Goal: Information Seeking & Learning: Learn about a topic

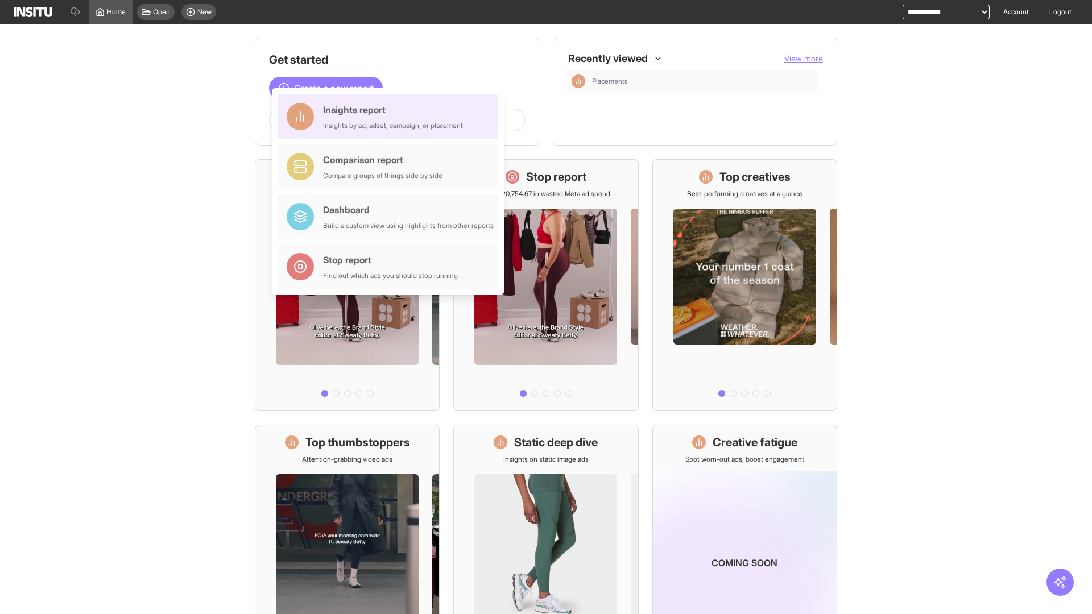
click at [391, 117] on div "Insights report Insights by ad, adset, campaign, or placement" at bounding box center [393, 116] width 140 height 27
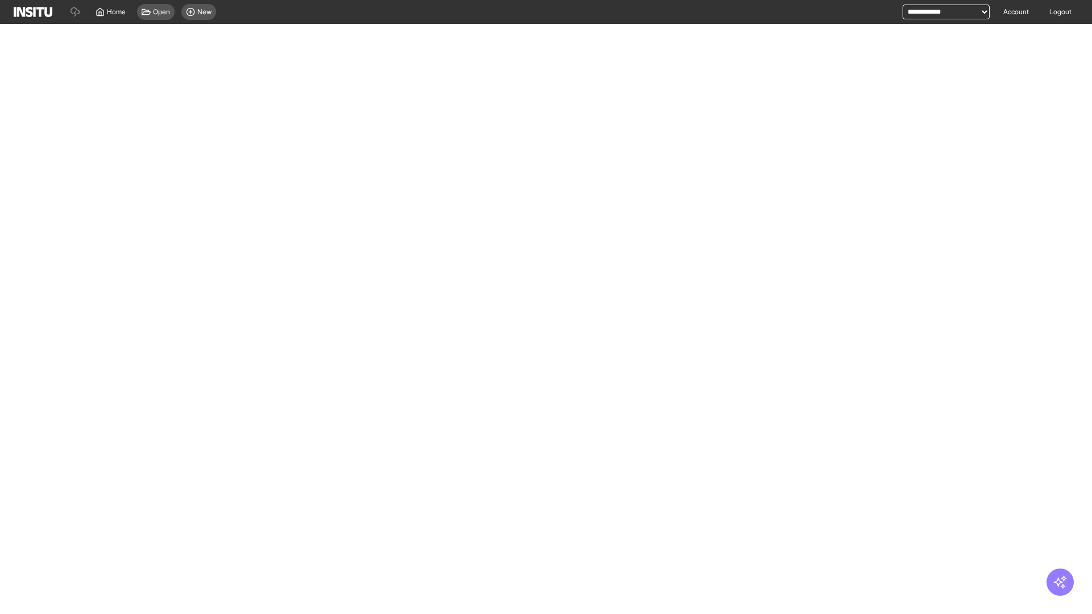
select select "**"
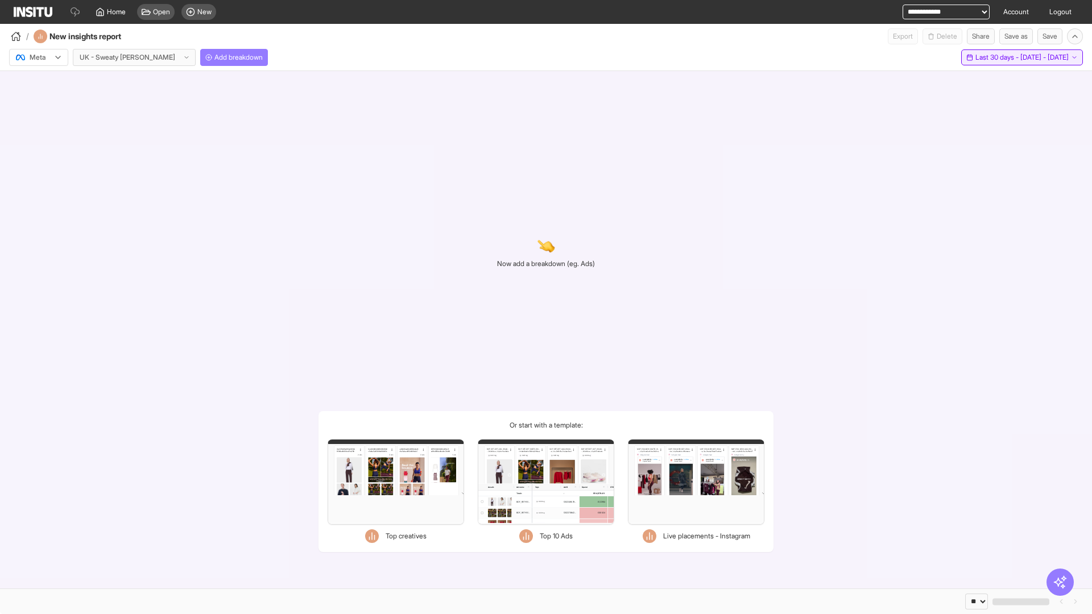
click at [996, 57] on span "Last 30 days - [DATE] - [DATE]" at bounding box center [1021, 57] width 93 height 9
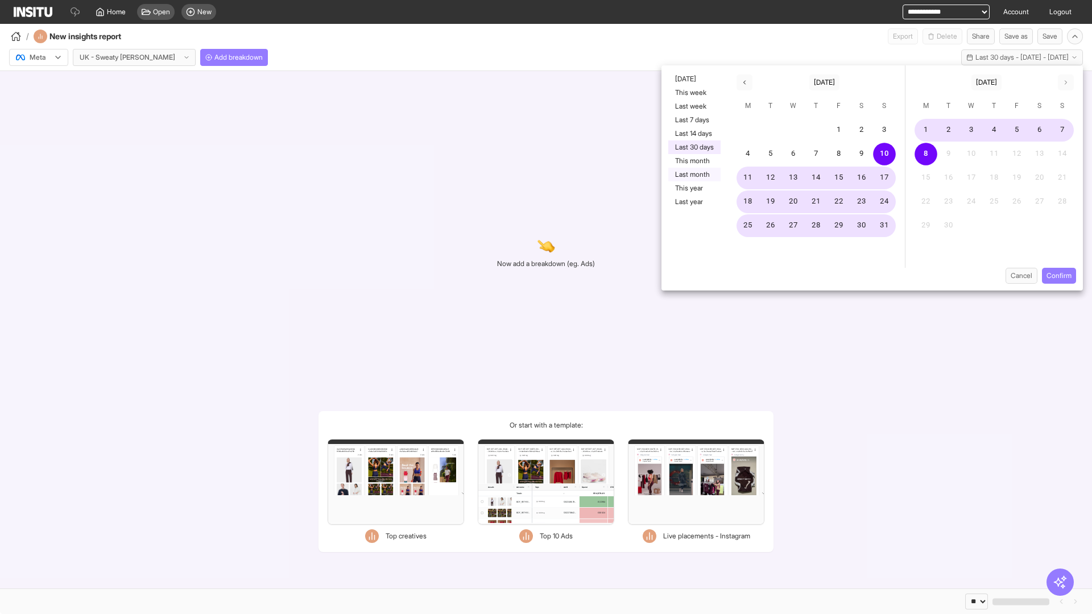
click at [693, 175] on button "Last month" at bounding box center [694, 175] width 52 height 14
